Goal: Find specific page/section: Find specific page/section

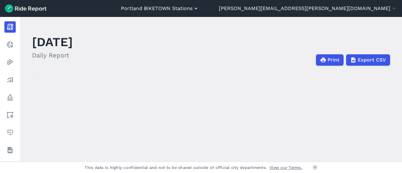
click at [199, 11] on button "Portland BIKETOWN Stations" at bounding box center [160, 9] width 78 height 8
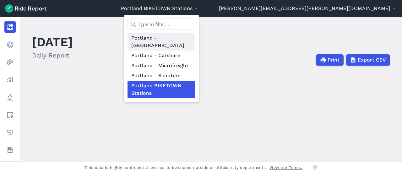
click at [196, 39] on link "Portland - [GEOGRAPHIC_DATA]" at bounding box center [162, 42] width 68 height 18
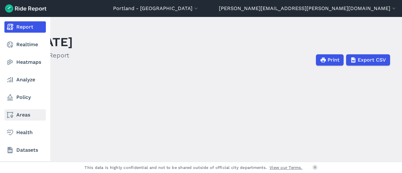
click at [17, 116] on link "Areas" at bounding box center [25, 114] width 42 height 11
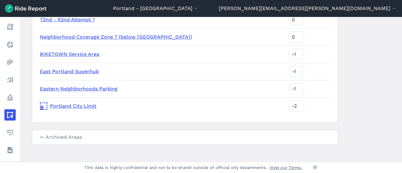
scroll to position [269, 0]
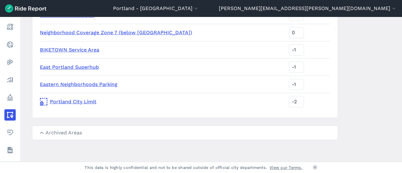
click at [75, 135] on summary "Archived Areas" at bounding box center [185, 133] width 306 height 14
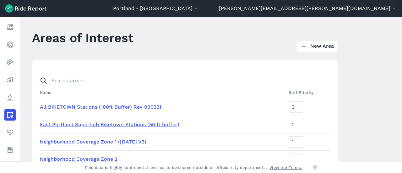
scroll to position [0, 0]
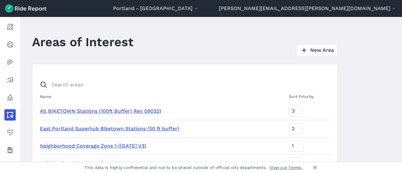
click at [33, 7] on img at bounding box center [26, 8] width 42 height 8
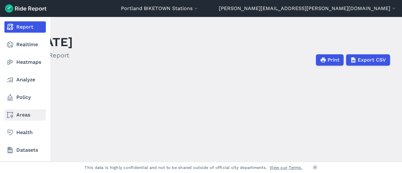
click at [22, 113] on link "Areas" at bounding box center [25, 114] width 42 height 11
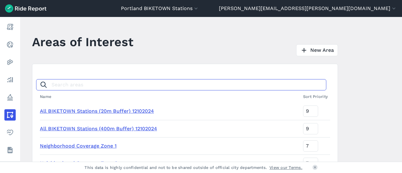
click at [62, 87] on input "Search areas" at bounding box center [181, 84] width 291 height 11
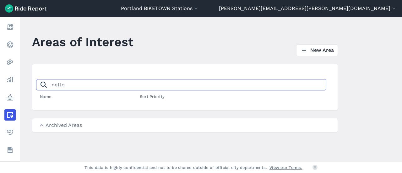
type input "netto"
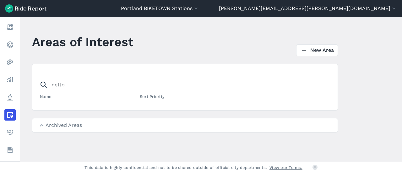
click at [86, 124] on summary "Archived Areas" at bounding box center [185, 126] width 306 height 14
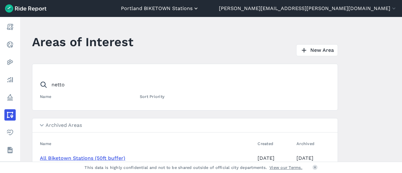
click at [199, 6] on button "Portland BIKETOWN Stations" at bounding box center [160, 9] width 78 height 8
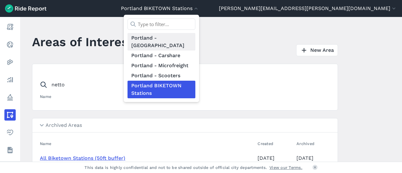
click at [196, 38] on link "Portland - [GEOGRAPHIC_DATA]" at bounding box center [162, 42] width 68 height 18
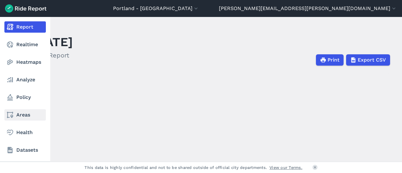
click at [25, 112] on link "Areas" at bounding box center [25, 114] width 42 height 11
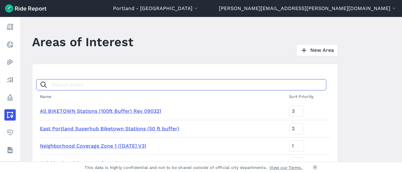
click at [81, 86] on input "Search areas" at bounding box center [181, 84] width 291 height 11
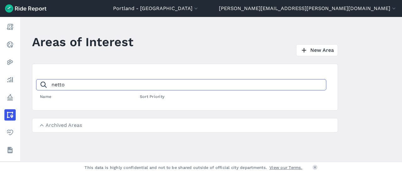
type input "netto"
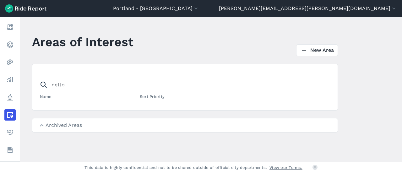
click at [59, 127] on summary "Archived Areas" at bounding box center [185, 126] width 306 height 14
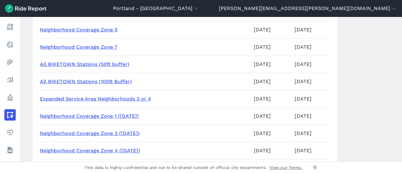
scroll to position [277, 0]
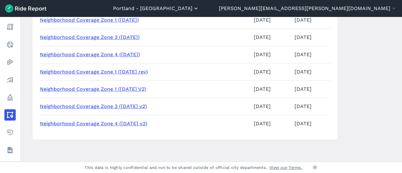
click at [199, 10] on button "Portland - [GEOGRAPHIC_DATA]" at bounding box center [156, 9] width 86 height 8
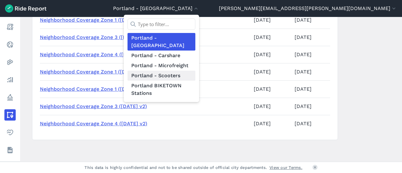
click at [196, 71] on link "Portland - Scooters" at bounding box center [162, 76] width 68 height 10
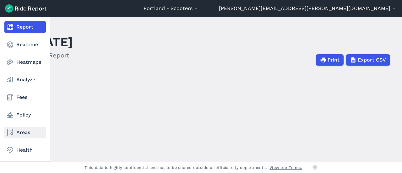
click at [28, 129] on link "Areas" at bounding box center [25, 132] width 42 height 11
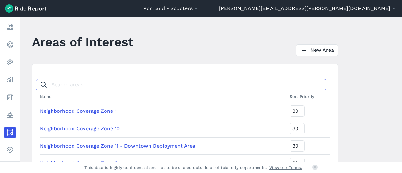
click at [113, 83] on input "Search areas" at bounding box center [181, 84] width 291 height 11
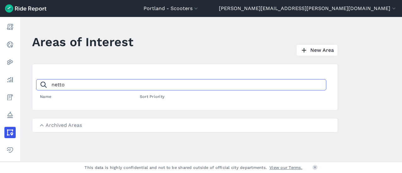
type input "netto"
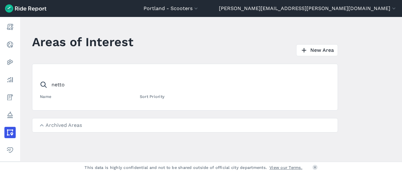
click at [47, 122] on summary "Archived Areas" at bounding box center [185, 126] width 306 height 14
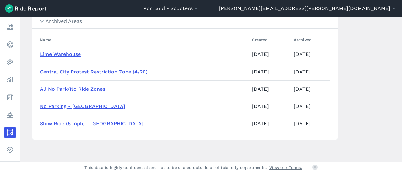
scroll to position [73, 0]
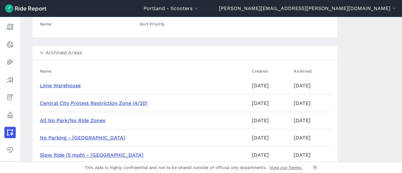
click at [39, 51] on summary "Archived Areas" at bounding box center [185, 53] width 306 height 14
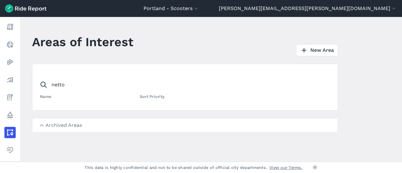
scroll to position [0, 0]
click at [68, 127] on summary "Archived Areas" at bounding box center [185, 126] width 306 height 14
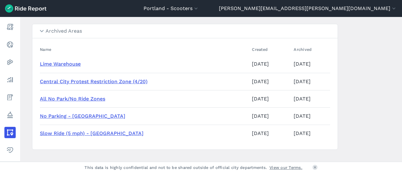
scroll to position [63, 0]
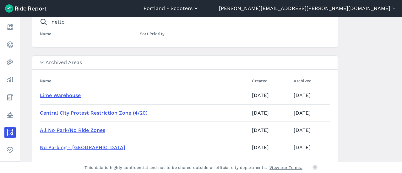
click at [199, 6] on button "Portland - Scooters" at bounding box center [172, 9] width 56 height 8
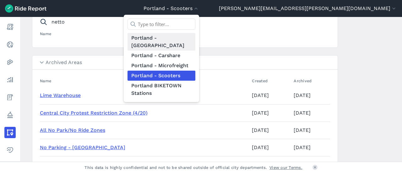
click at [196, 36] on link "Portland - [GEOGRAPHIC_DATA]" at bounding box center [162, 42] width 68 height 18
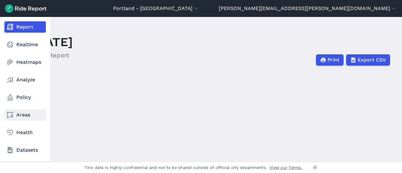
click at [26, 114] on link "Areas" at bounding box center [25, 114] width 42 height 11
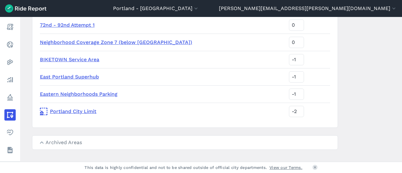
scroll to position [269, 0]
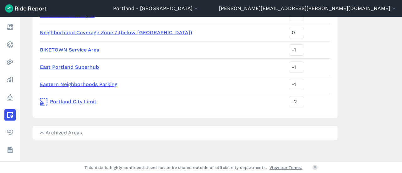
click at [51, 126] on summary "Archived Areas" at bounding box center [185, 133] width 306 height 14
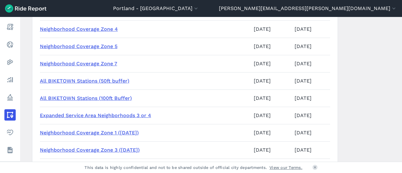
scroll to position [428, 0]
